Goal: Check status

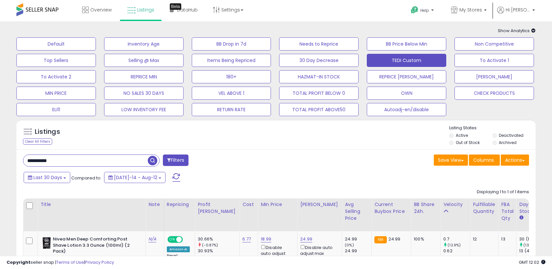
click at [93, 155] on input "**********" at bounding box center [85, 160] width 124 height 11
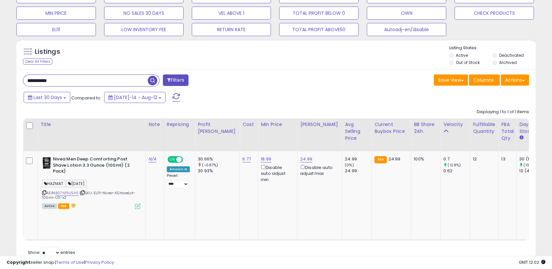
type input "**********"
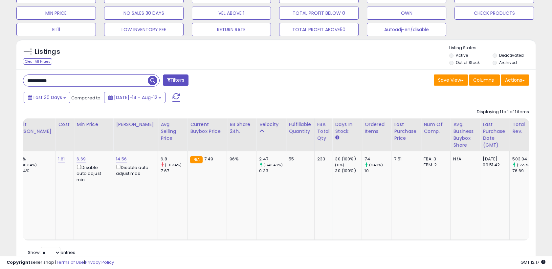
scroll to position [0, 184]
drag, startPoint x: 310, startPoint y: 170, endPoint x: 352, endPoint y: 172, distance: 42.0
click at [352, 172] on tr "Ob Stamps 1 Unit [DATE]-ACTIVATE JT25 [DATE] WBB [DATE] TA [DATE] ASIN: B00H5IJ…" at bounding box center [353, 195] width 1028 height 89
click at [364, 172] on div "10" at bounding box center [377, 171] width 27 height 6
click at [364, 174] on div "10" at bounding box center [377, 171] width 27 height 6
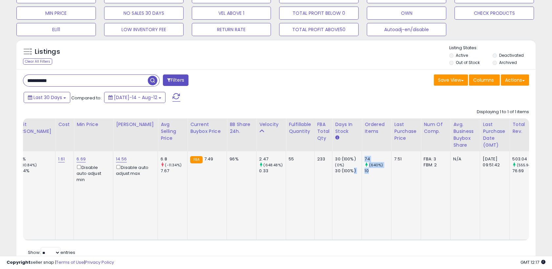
drag, startPoint x: 348, startPoint y: 171, endPoint x: 330, endPoint y: 171, distance: 18.0
click at [330, 171] on tr "Ob Stamps 1 Unit [DATE]-ACTIVATE JT25 [DATE] WBB [DATE] TA [DATE] ASIN: B00H5IJ…" at bounding box center [353, 195] width 1028 height 89
drag, startPoint x: 330, startPoint y: 171, endPoint x: 321, endPoint y: 196, distance: 27.4
click at [332, 191] on td "30 (100%) (0%) 30 (100%)" at bounding box center [347, 195] width 30 height 89
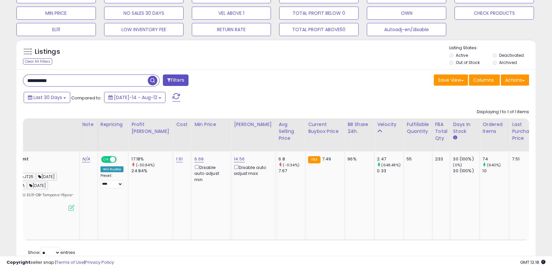
scroll to position [0, 66]
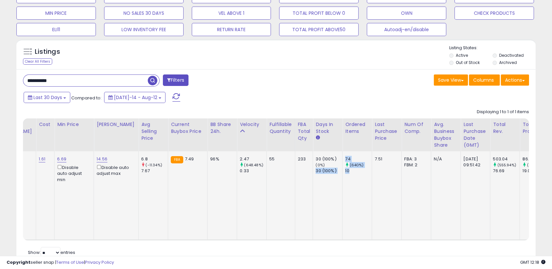
drag, startPoint x: 291, startPoint y: 170, endPoint x: 326, endPoint y: 171, distance: 34.8
click at [326, 171] on tr "Ob Stamps 1 Unit [DATE]-ACTIVATE JT25 [DATE] WBB [DATE] TA [DATE] ASIN: B00H5IJ…" at bounding box center [334, 195] width 1028 height 89
drag, startPoint x: 326, startPoint y: 171, endPoint x: 330, endPoint y: 171, distance: 4.3
click at [345, 171] on div "10" at bounding box center [358, 171] width 27 height 6
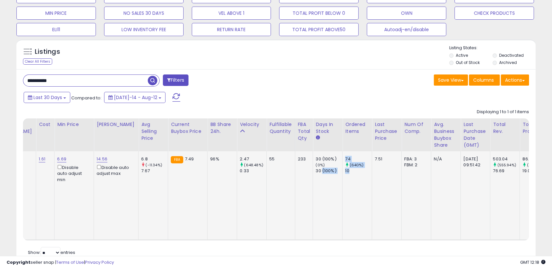
drag, startPoint x: 327, startPoint y: 170, endPoint x: 293, endPoint y: 170, distance: 33.8
click at [299, 170] on tr "Ob Stamps 1 Unit [DATE]-ACTIVATE JT25 [DATE] WBB [DATE] TA [DATE] ASIN: B00H5IJ…" at bounding box center [334, 195] width 1028 height 89
click at [315, 170] on div "30 (100%)" at bounding box center [328, 171] width 27 height 6
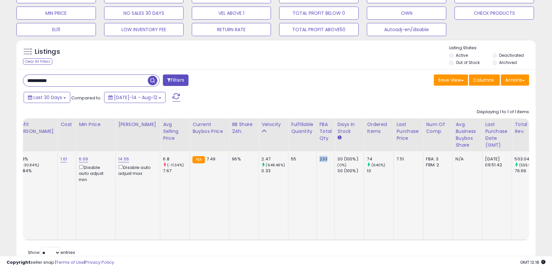
drag, startPoint x: 304, startPoint y: 160, endPoint x: 294, endPoint y: 161, distance: 10.2
click at [294, 161] on tr "Ob Stamps 1 Unit [DATE]-ACTIVATE JT25 [DATE] WBB [DATE] TA [DATE] ASIN: B00H5IJ…" at bounding box center [356, 195] width 1028 height 89
drag, startPoint x: 294, startPoint y: 161, endPoint x: 304, endPoint y: 173, distance: 15.9
click at [316, 173] on td "233" at bounding box center [325, 195] width 18 height 89
click at [316, 175] on td "233" at bounding box center [325, 195] width 18 height 89
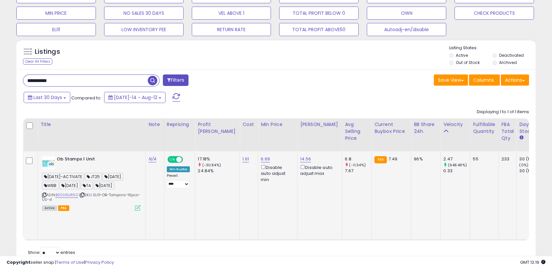
drag, startPoint x: 110, startPoint y: 185, endPoint x: 130, endPoint y: 184, distance: 20.4
click at [114, 184] on span "[DATE]" at bounding box center [104, 186] width 21 height 8
drag, startPoint x: 130, startPoint y: 184, endPoint x: 98, endPoint y: 185, distance: 31.8
click at [93, 185] on span "TA" at bounding box center [87, 186] width 12 height 8
drag, startPoint x: 70, startPoint y: 184, endPoint x: 81, endPoint y: 184, distance: 10.8
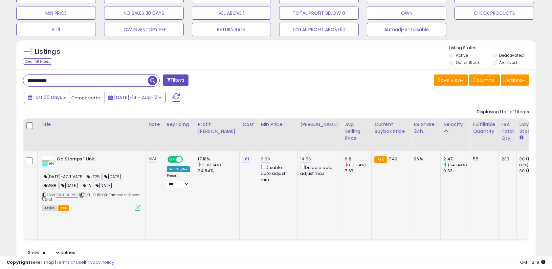
click at [80, 184] on span "[DATE]" at bounding box center [69, 186] width 21 height 8
drag, startPoint x: 81, startPoint y: 184, endPoint x: 120, endPoint y: 184, distance: 39.0
click at [114, 184] on span "[DATE]" at bounding box center [104, 186] width 21 height 8
click at [53, 185] on span "WBB" at bounding box center [50, 186] width 17 height 8
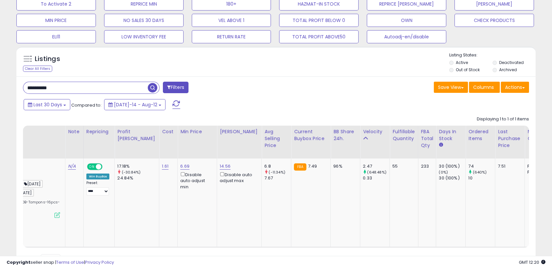
scroll to position [0, 20]
